Goal: Complete application form

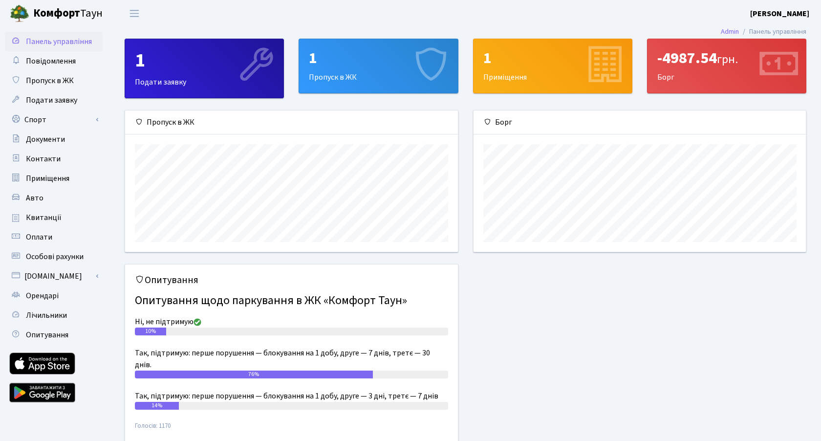
scroll to position [141, 332]
click at [52, 80] on span "Пропуск в ЖК" at bounding box center [50, 80] width 48 height 11
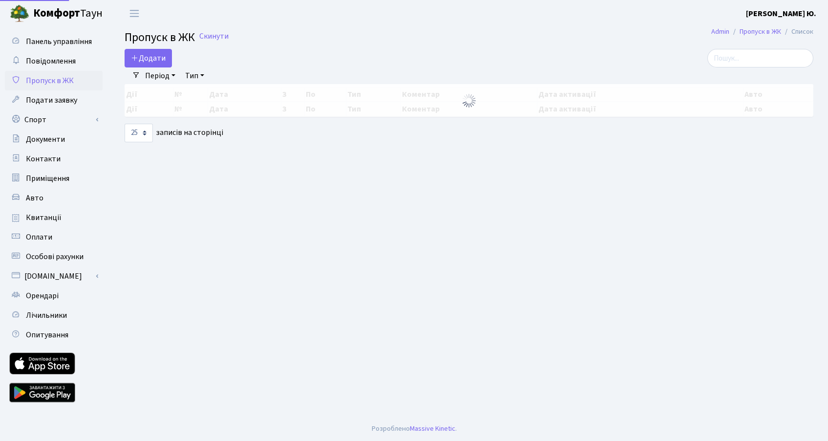
select select "25"
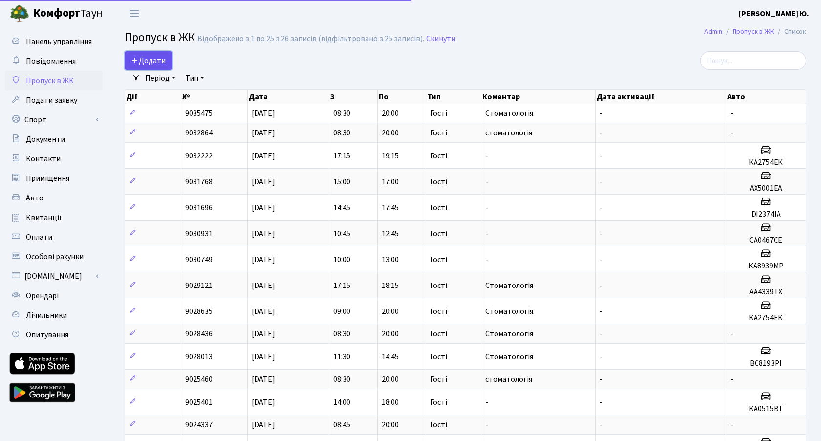
click at [156, 63] on span "Додати" at bounding box center [148, 60] width 35 height 11
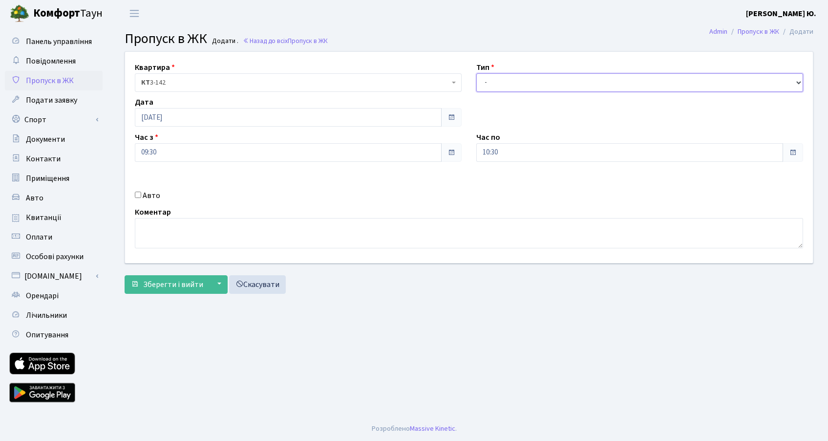
click at [514, 84] on select "- Доставка Таксі Гості Сервіс" at bounding box center [639, 82] width 327 height 19
select select "3"
click at [476, 73] on select "- Доставка Таксі Гості Сервіс" at bounding box center [639, 82] width 327 height 19
click at [141, 194] on div "Авто" at bounding box center [299, 196] width 342 height 12
click at [153, 194] on label "Авто" at bounding box center [152, 196] width 18 height 12
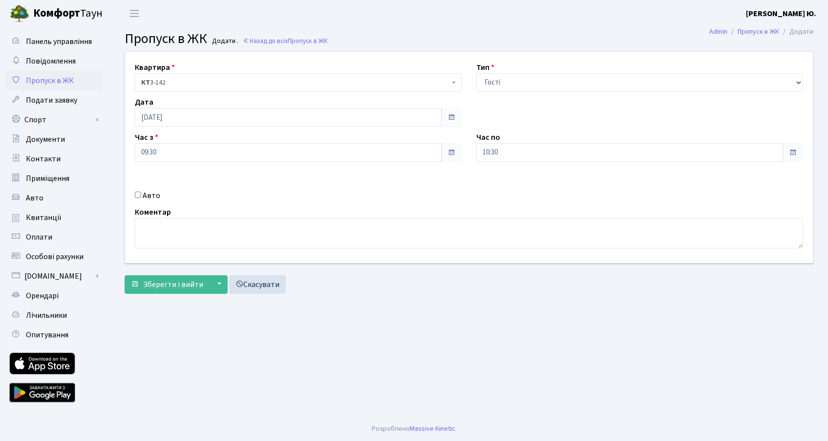
click at [141, 194] on input "Авто" at bounding box center [138, 195] width 6 height 6
checkbox input "true"
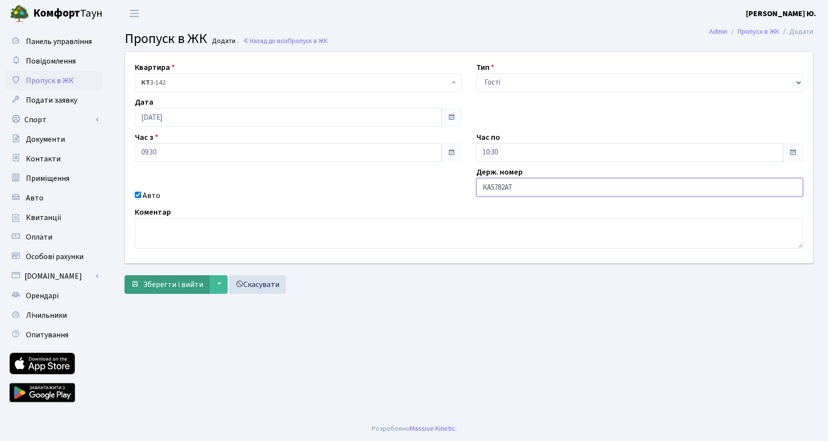
type input "КА5782АТ"
click at [171, 276] on button "Зберегти і вийти" at bounding box center [167, 284] width 85 height 19
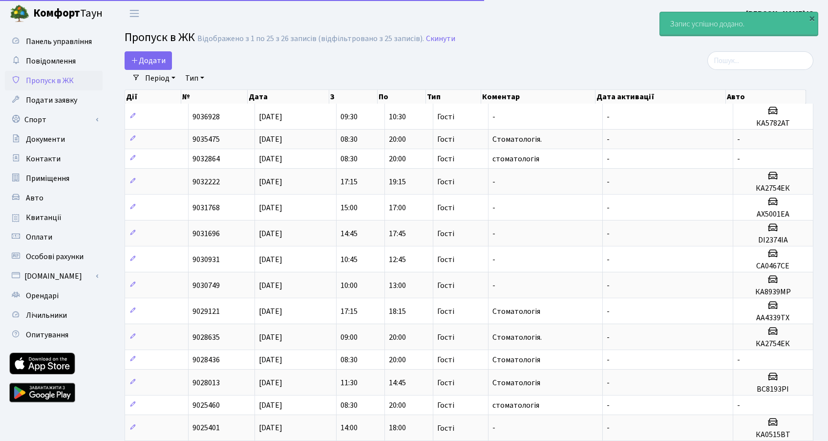
select select "25"
